Goal: Check status: Check status

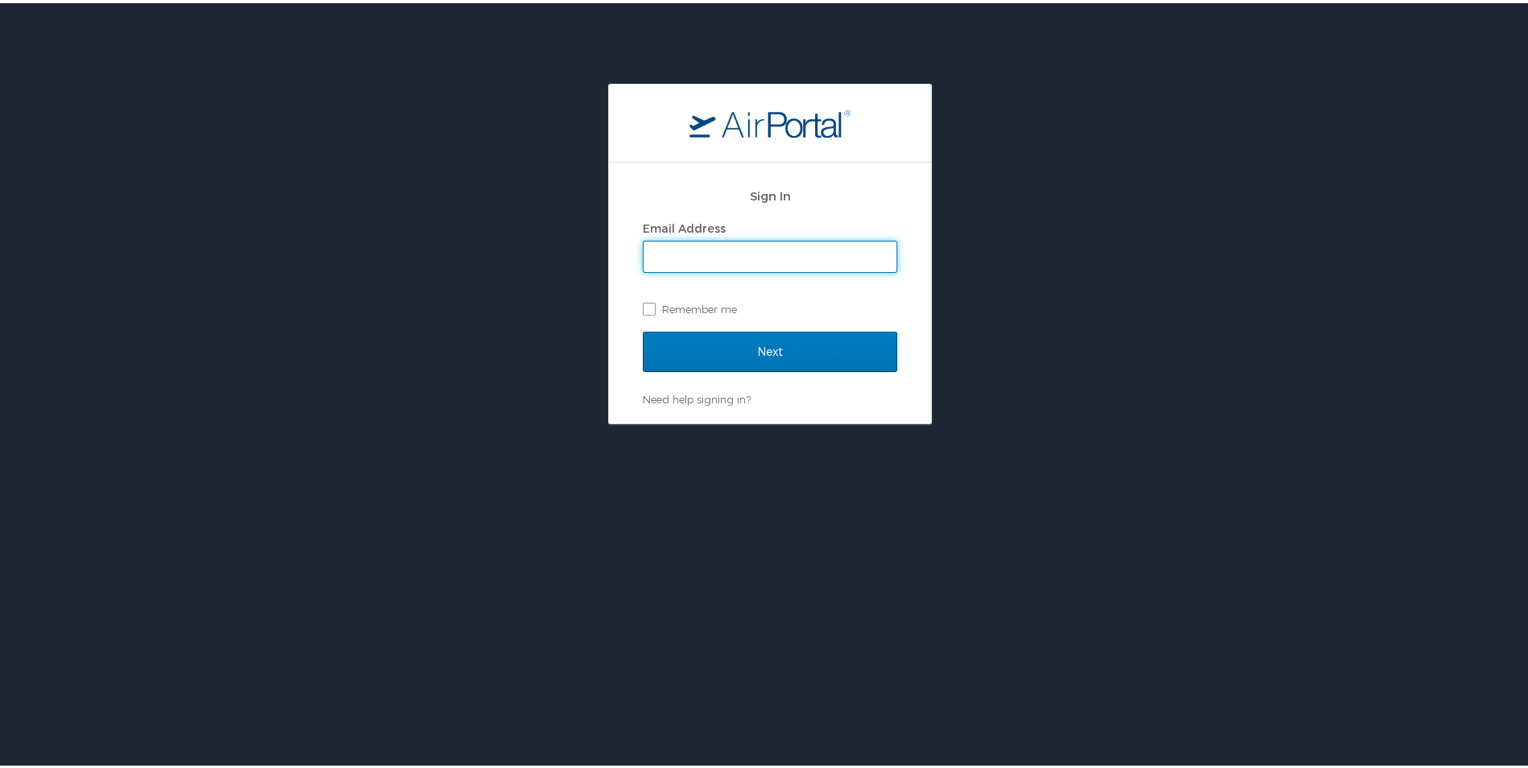
type input "[EMAIL_ADDRESS][PERSON_NAME][DOMAIN_NAME]"
click at [643, 304] on label "Remember me" at bounding box center [770, 306] width 254 height 24
click at [643, 304] on input "Remember me" at bounding box center [648, 305] width 10 height 10
checkbox input "true"
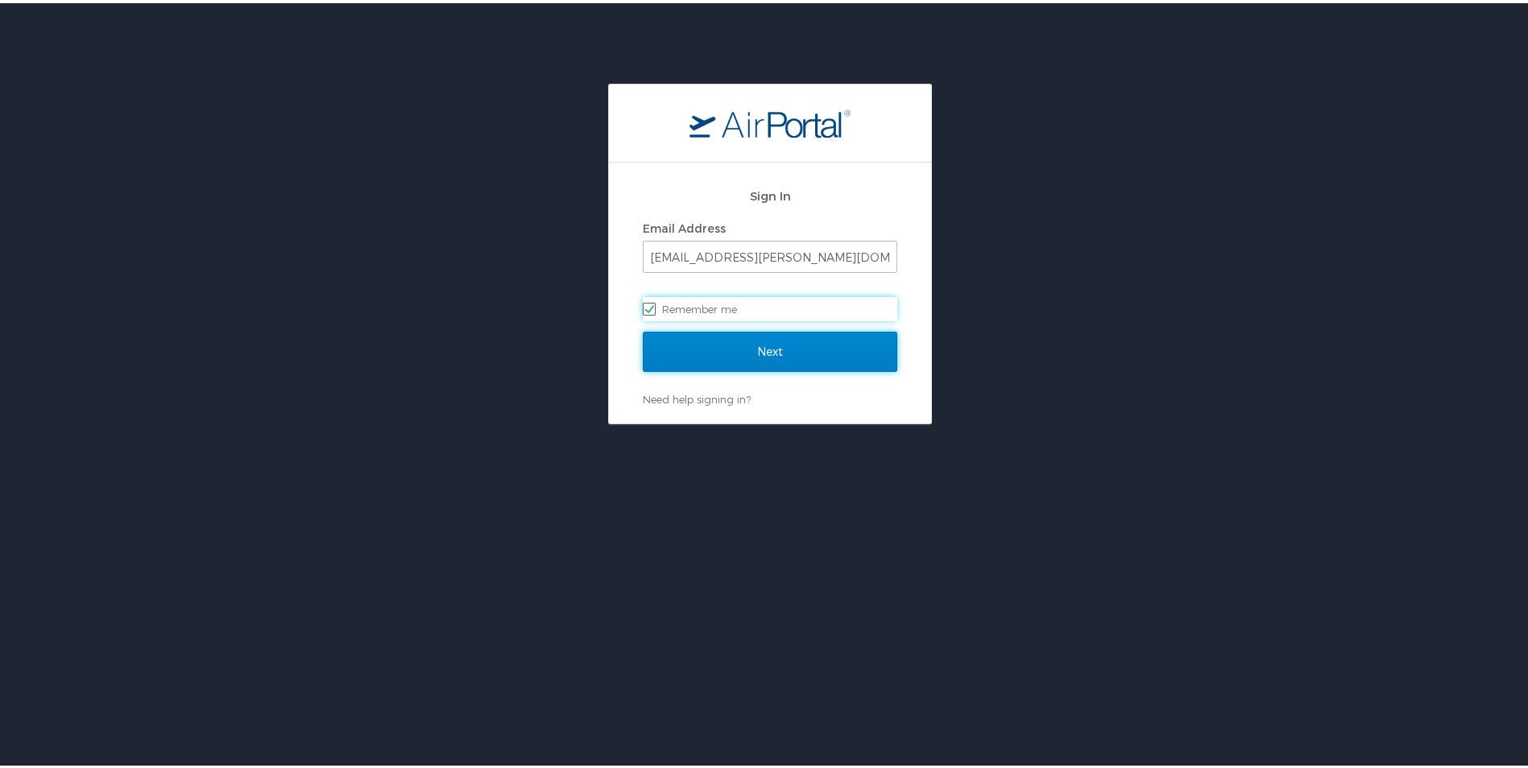
click at [710, 364] on input "Next" at bounding box center [770, 349] width 254 height 40
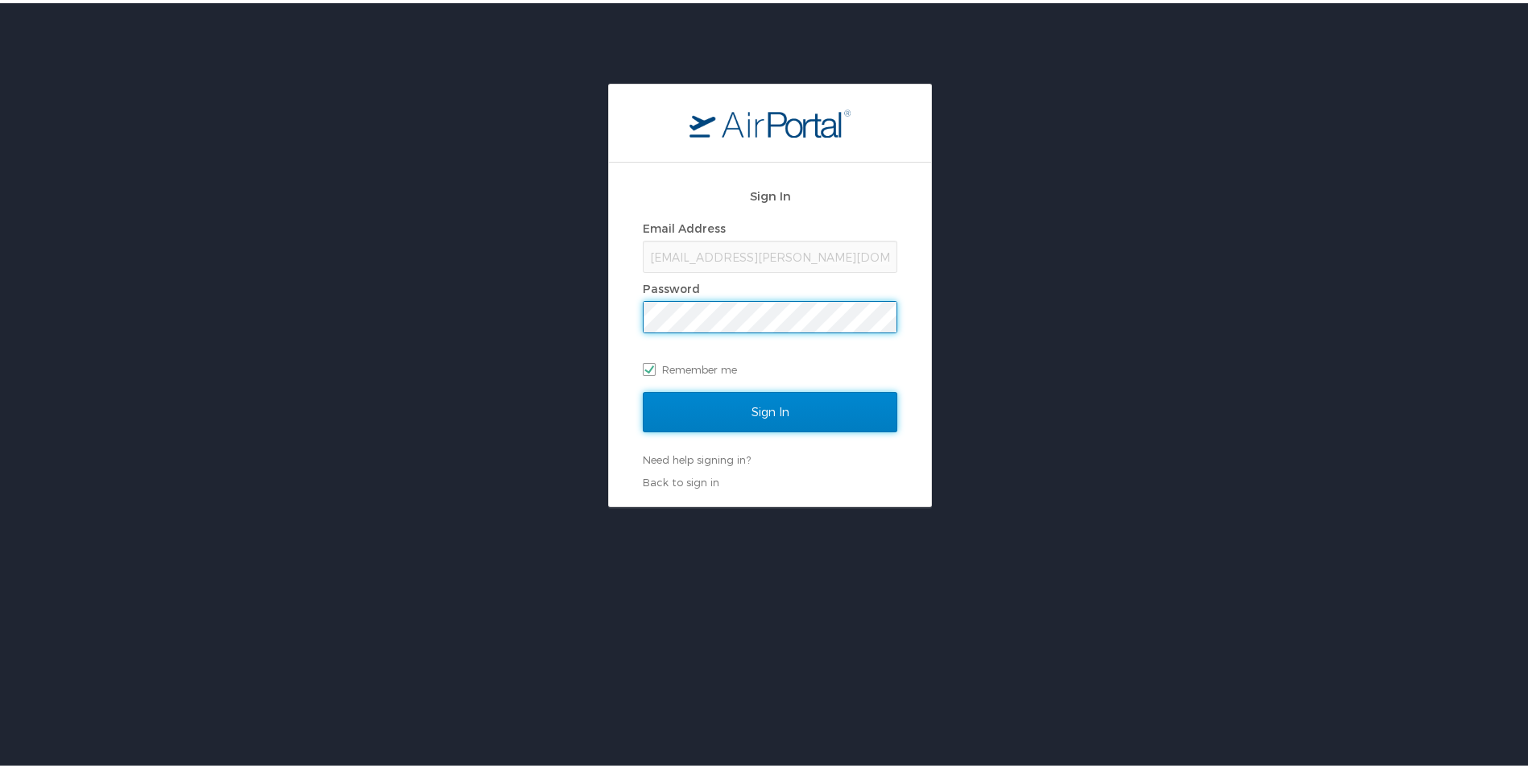
click at [683, 410] on input "Sign In" at bounding box center [770, 409] width 254 height 40
